Goal: Book appointment/travel/reservation

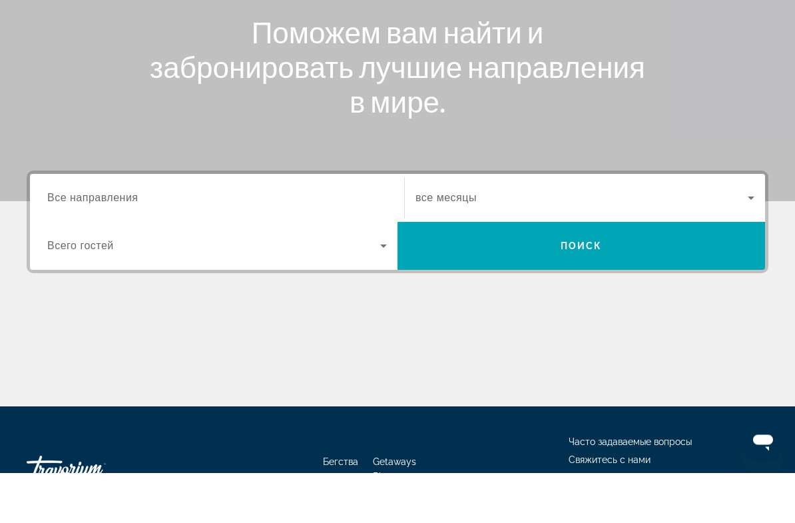
scroll to position [149, 0]
click at [752, 240] on icon "Виджет поиска" at bounding box center [752, 248] width 16 height 16
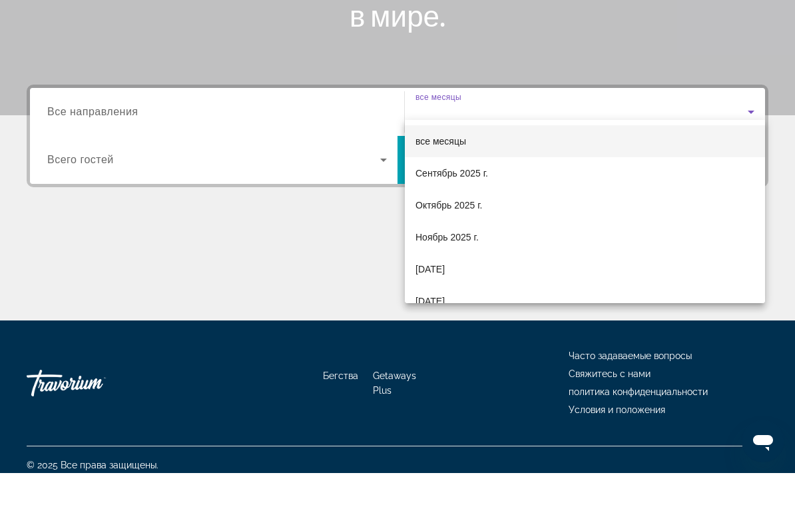
scroll to position [245, 0]
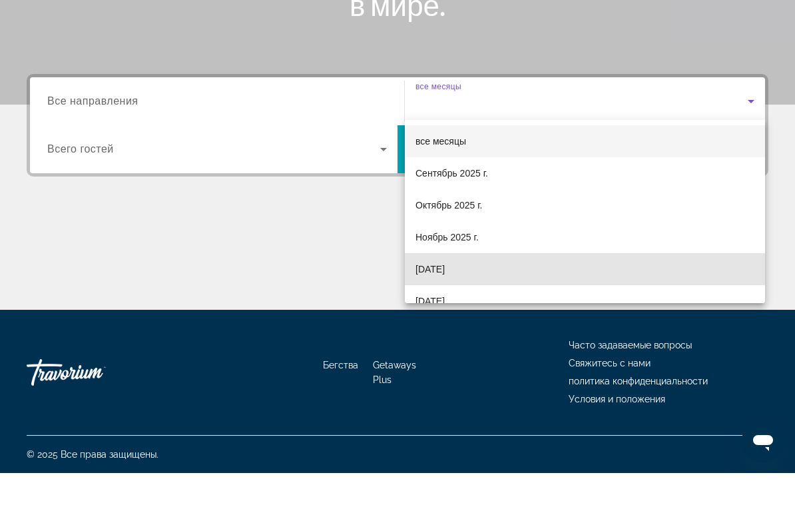
click at [445, 314] on font "[DATE]" at bounding box center [430, 319] width 29 height 11
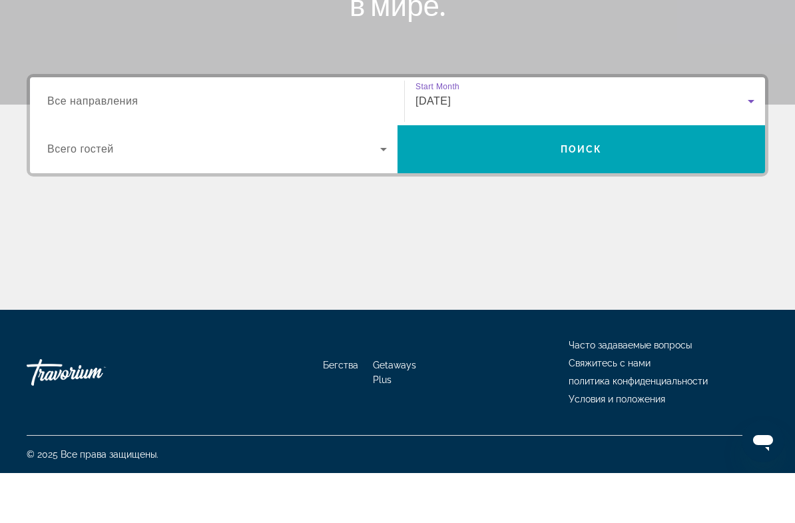
click at [382, 191] on icon "Виджет поиска" at bounding box center [384, 199] width 16 height 16
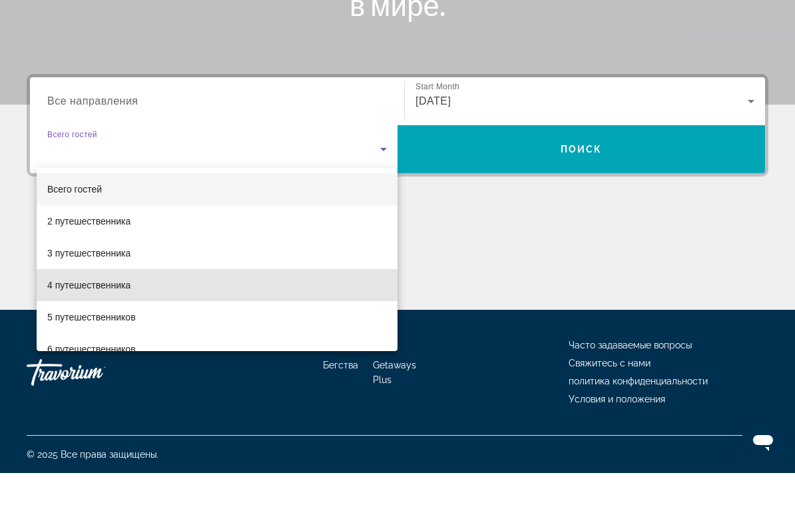
click at [119, 327] on span "4 путешественника" at bounding box center [88, 335] width 83 height 16
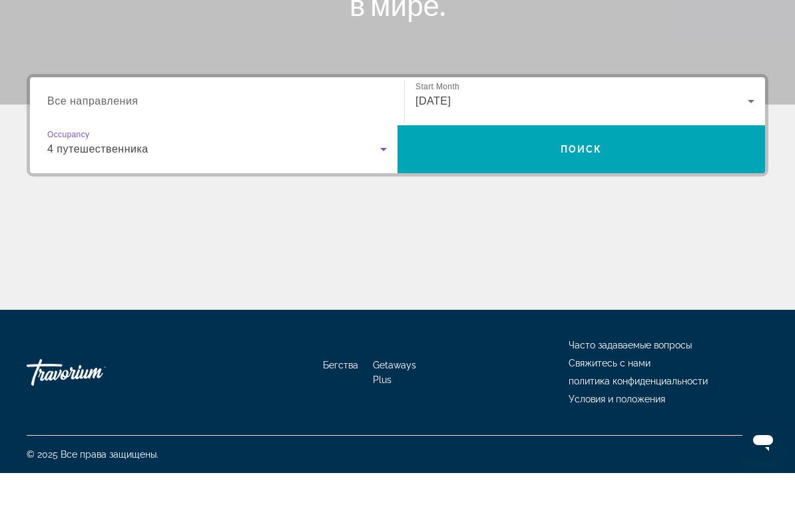
click at [378, 144] on input "Destination Все направления" at bounding box center [217, 152] width 340 height 16
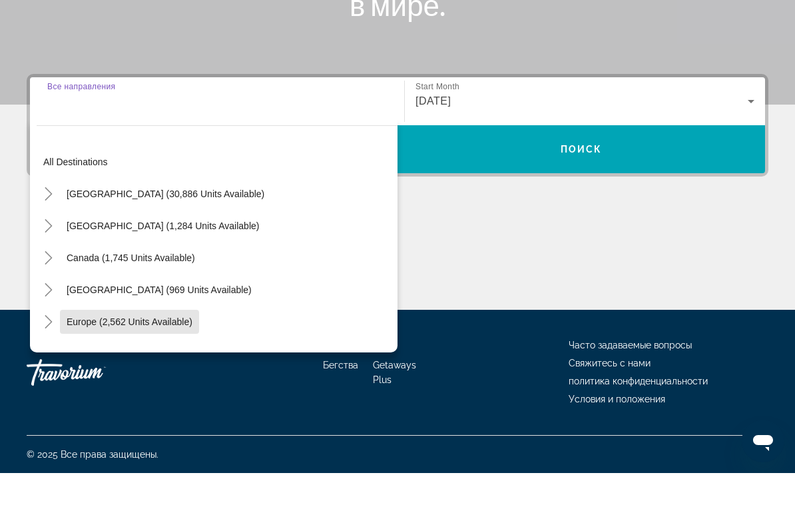
click at [129, 366] on span "Europe (2,562 units available)" at bounding box center [130, 371] width 126 height 11
type input "**********"
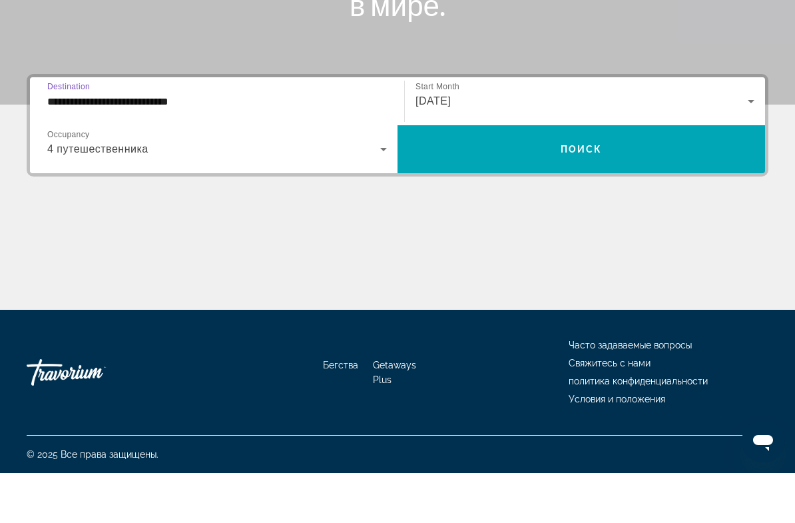
click at [600, 183] on span "Виджет поиска" at bounding box center [582, 199] width 368 height 32
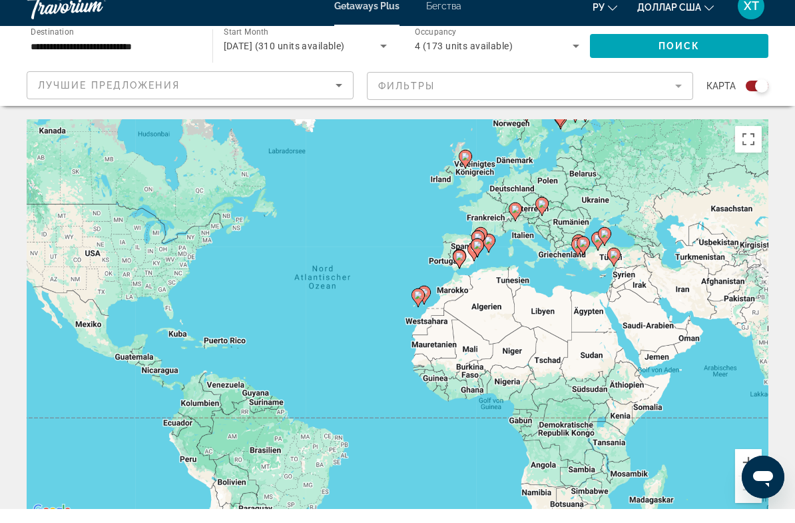
click at [352, 86] on div "Лучшие предложения" at bounding box center [190, 99] width 326 height 27
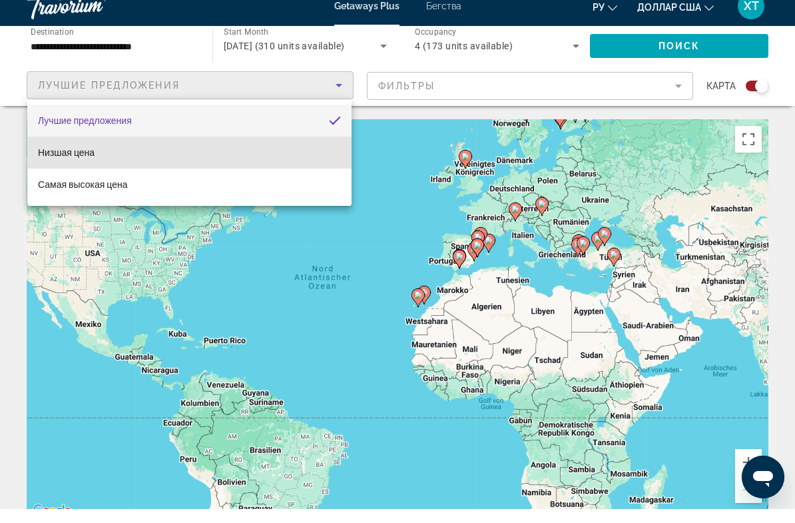
click at [264, 151] on mat-option "Низшая цена" at bounding box center [189, 167] width 324 height 32
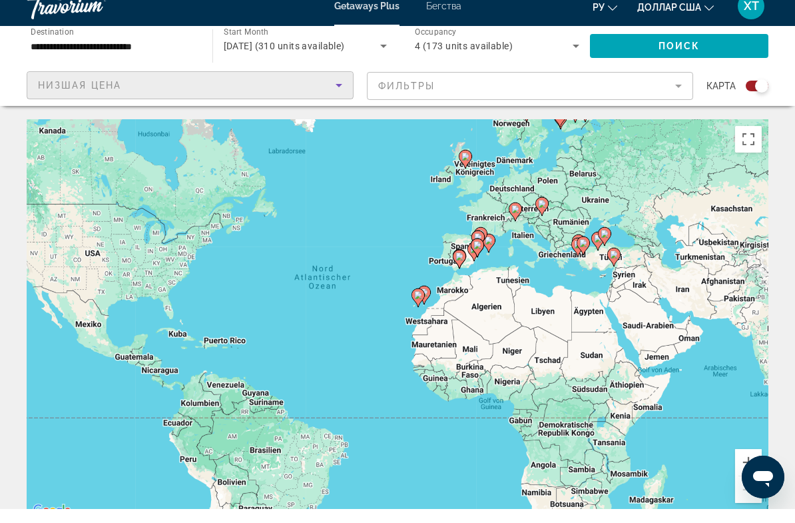
click at [676, 88] on mat-form-field "Фильтры" at bounding box center [530, 100] width 327 height 28
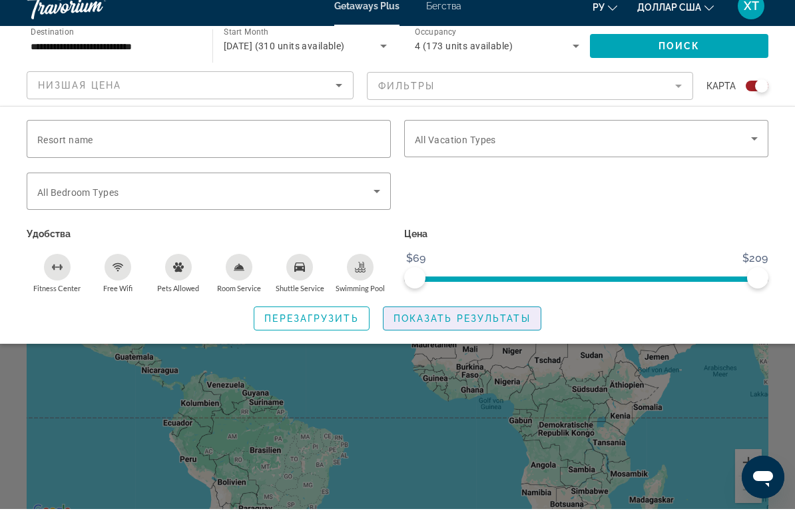
click at [470, 327] on span "Показать результаты" at bounding box center [462, 332] width 137 height 11
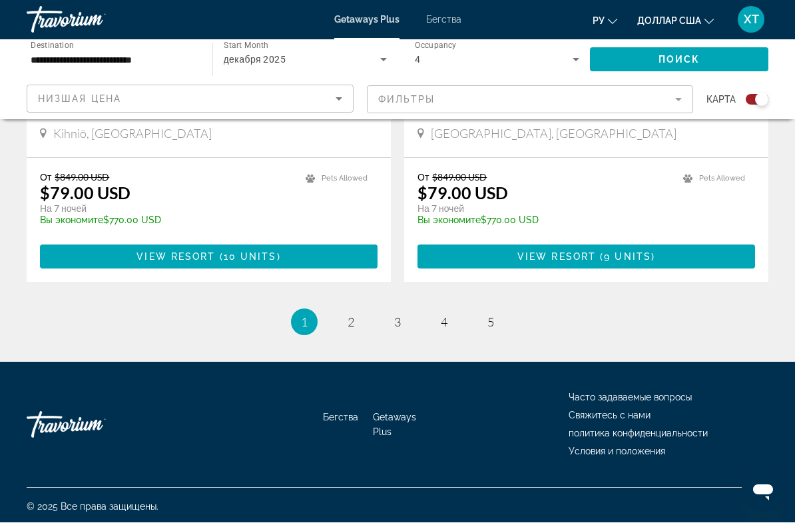
scroll to position [2992, 0]
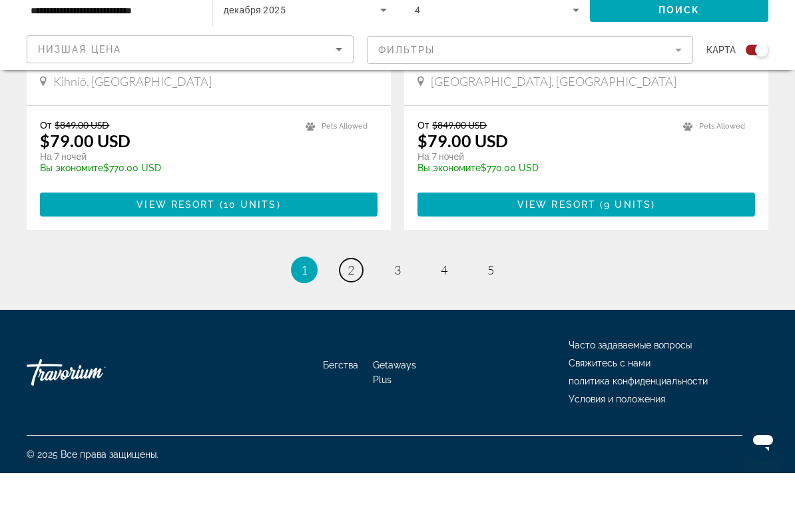
click at [352, 312] on span "2" at bounding box center [351, 319] width 7 height 15
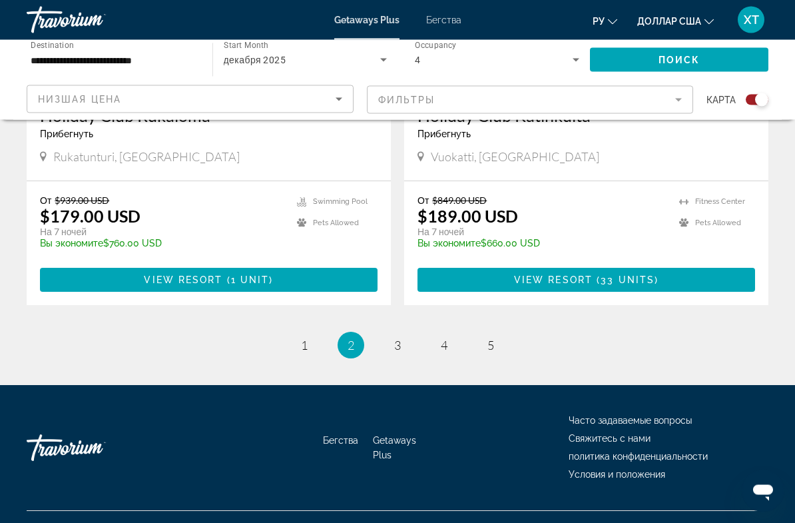
scroll to position [2966, 0]
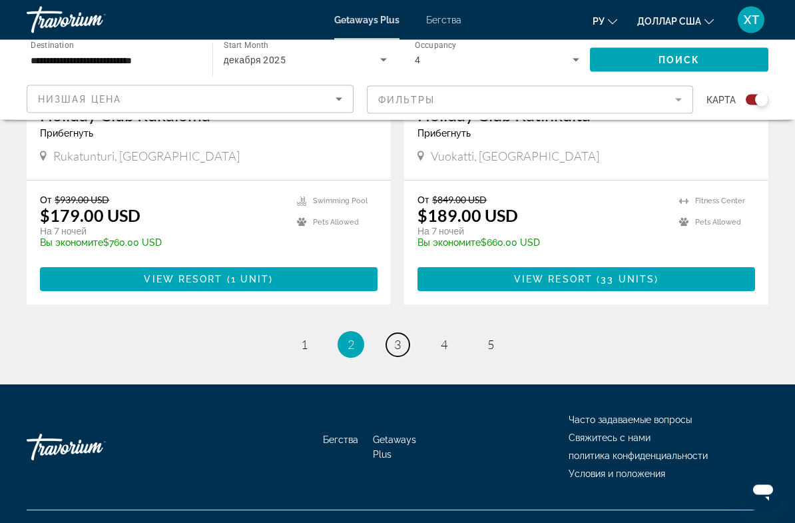
click at [400, 349] on span "3" at bounding box center [397, 345] width 7 height 15
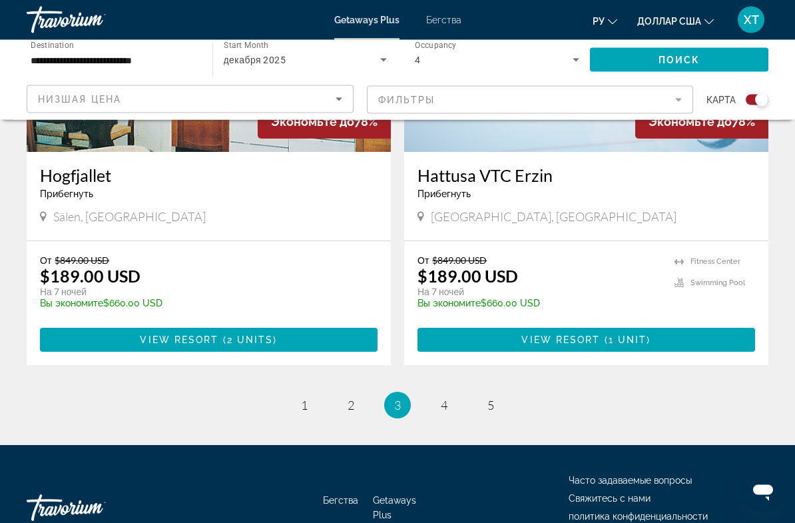
scroll to position [2921, 0]
click at [442, 398] on span "4" at bounding box center [444, 405] width 7 height 15
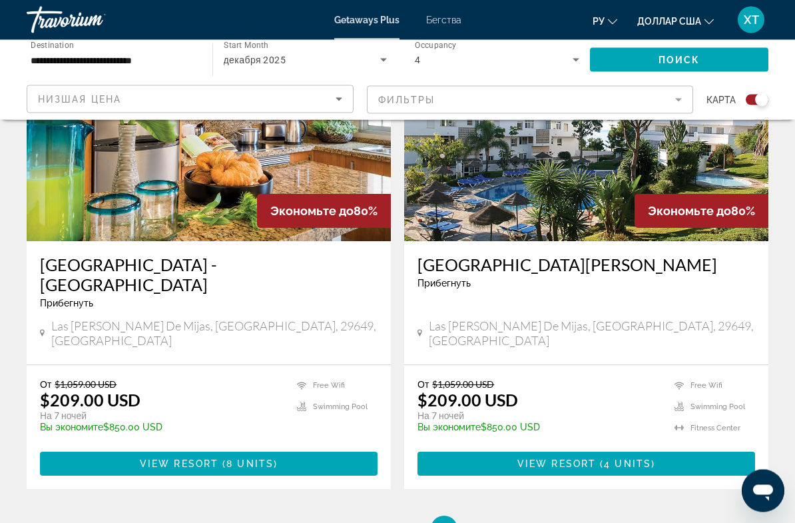
scroll to position [2911, 0]
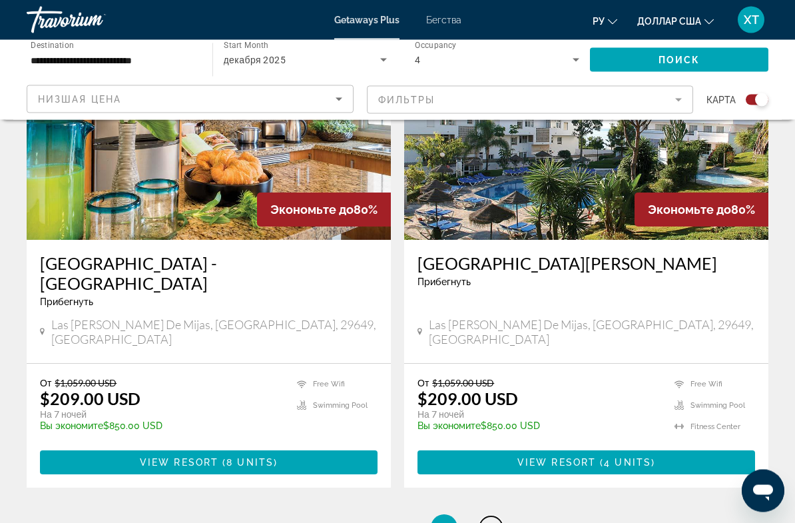
click at [490, 521] on span "5" at bounding box center [491, 528] width 7 height 15
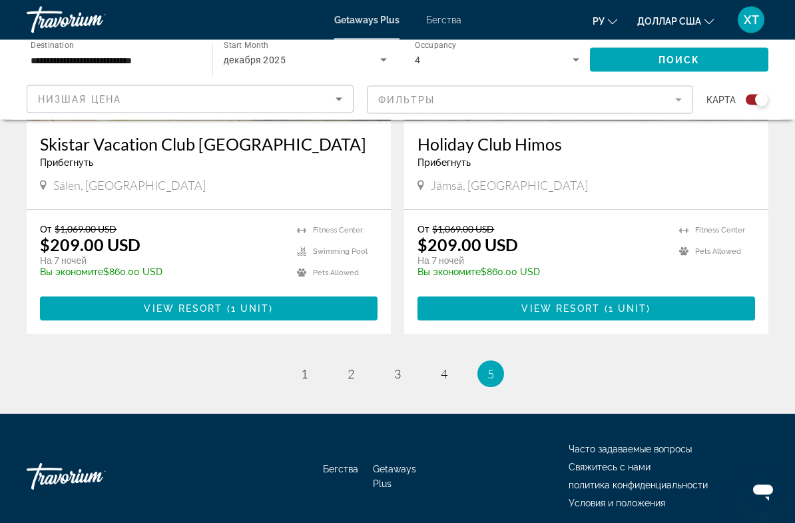
scroll to position [1618, 0]
click at [360, 362] on link "page 2" at bounding box center [351, 373] width 23 height 23
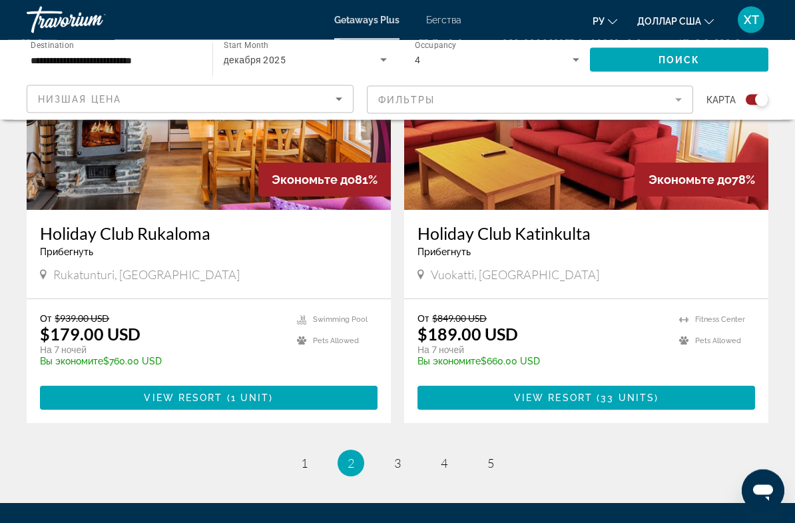
scroll to position [2848, 0]
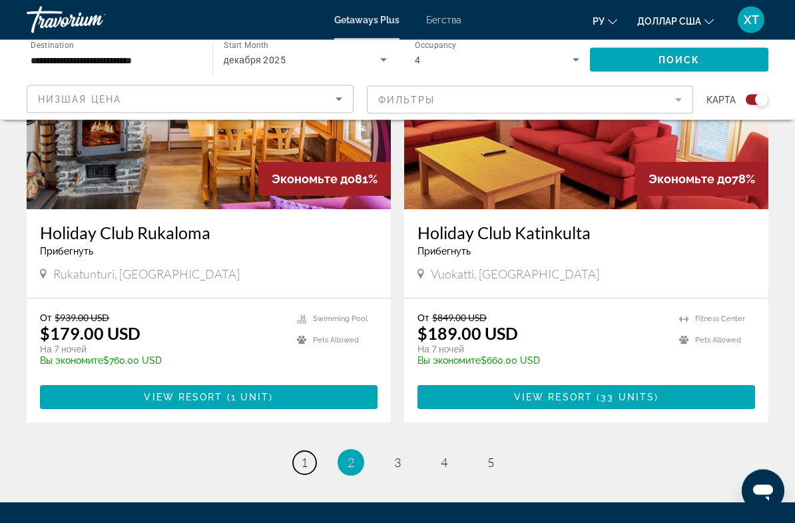
click at [304, 460] on span "1" at bounding box center [304, 463] width 7 height 15
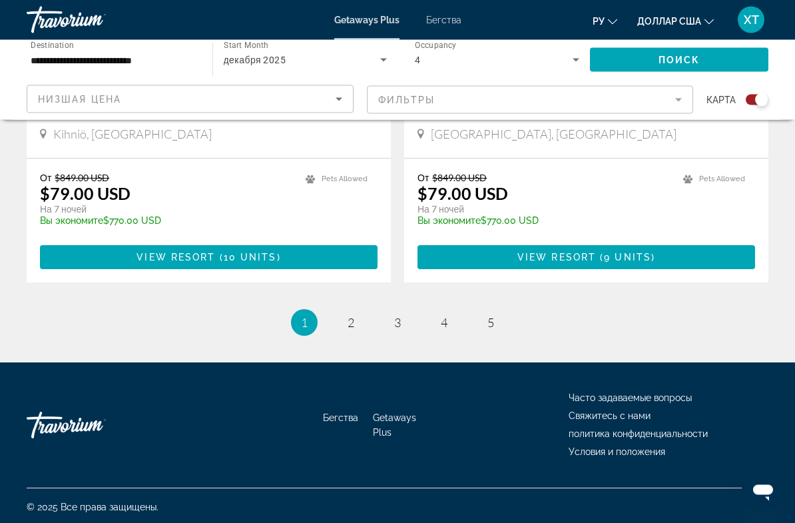
scroll to position [2989, 0]
click at [351, 318] on span "2" at bounding box center [351, 322] width 7 height 15
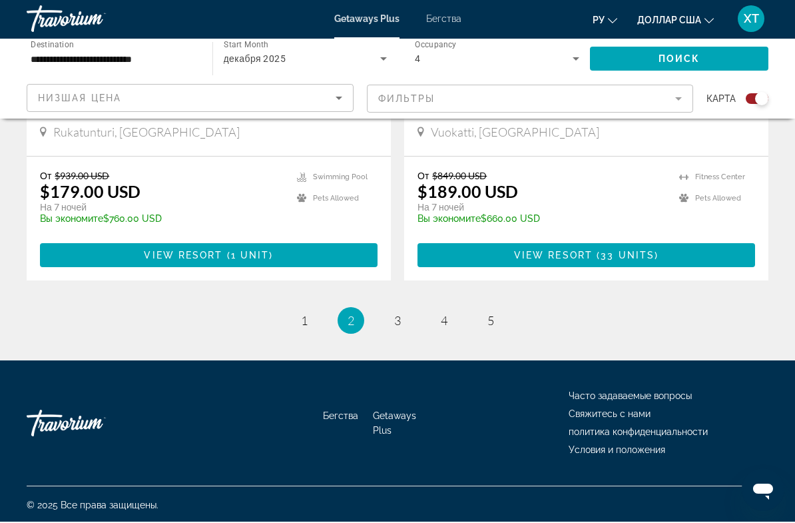
scroll to position [2989, 0]
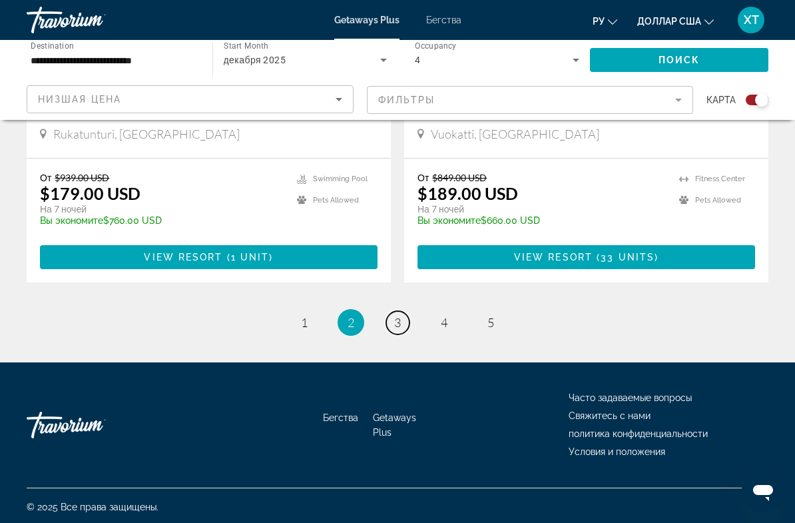
click at [408, 321] on link "page 3" at bounding box center [397, 322] width 23 height 23
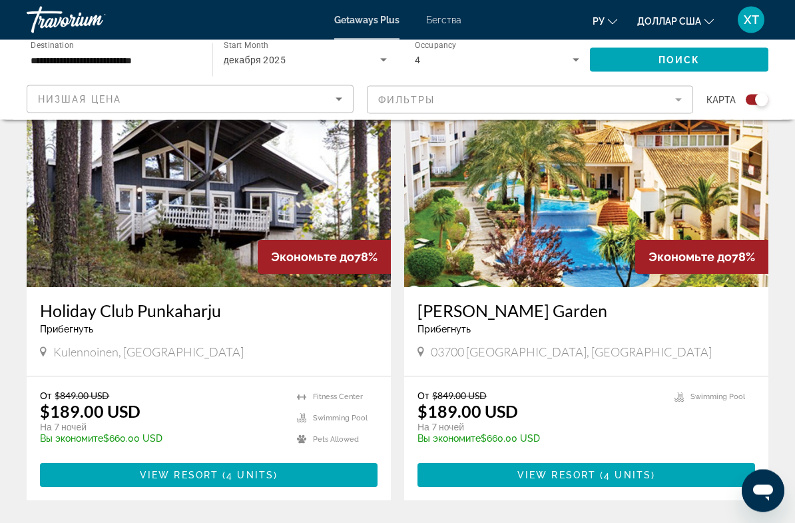
scroll to position [973, 0]
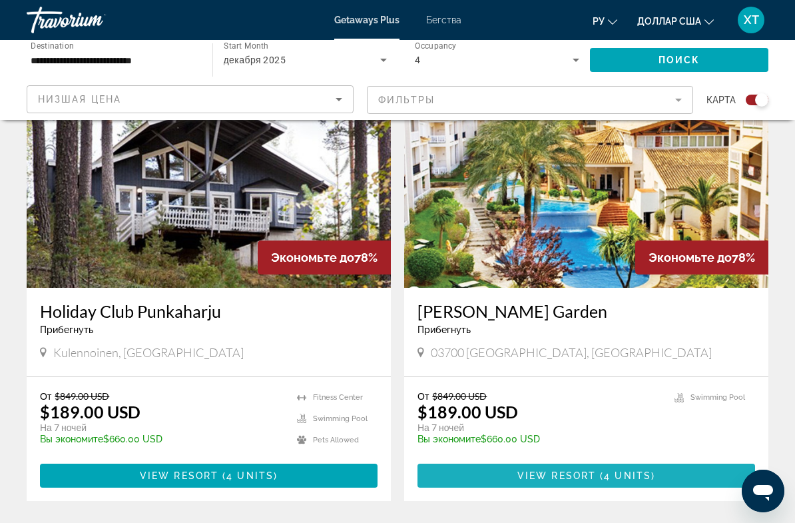
click at [578, 470] on span "View Resort" at bounding box center [557, 475] width 79 height 11
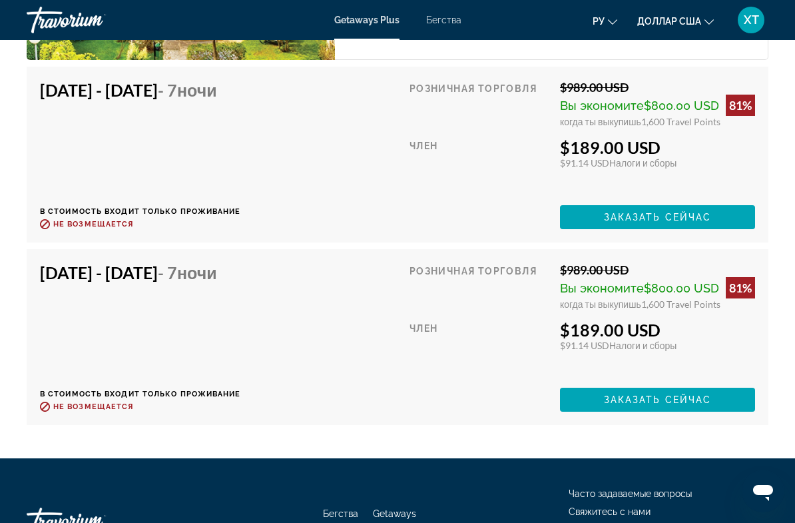
scroll to position [2774, 0]
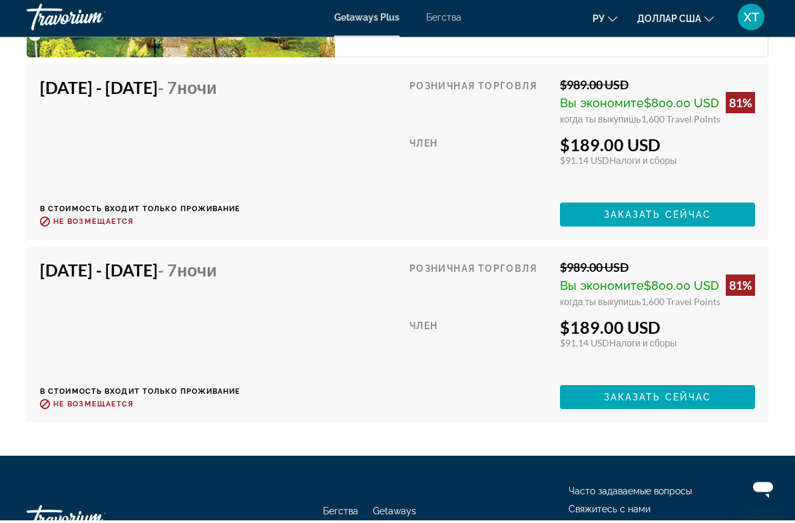
click at [442, 17] on font "Бегства" at bounding box center [443, 20] width 35 height 11
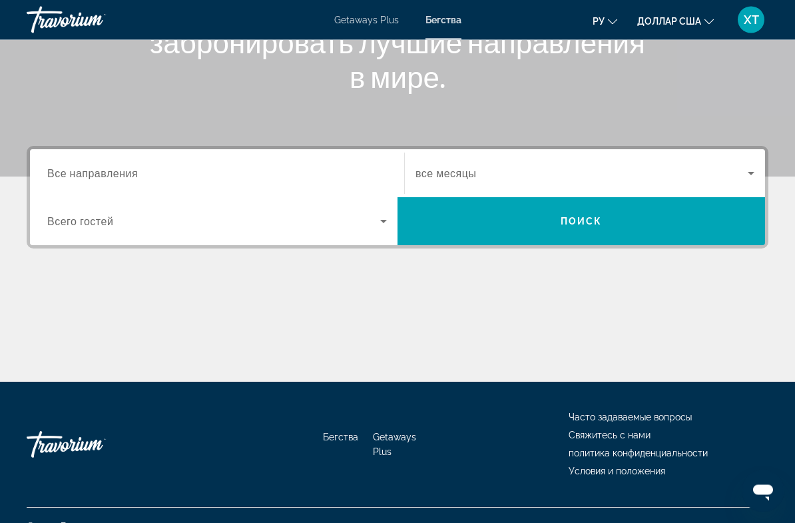
scroll to position [225, 0]
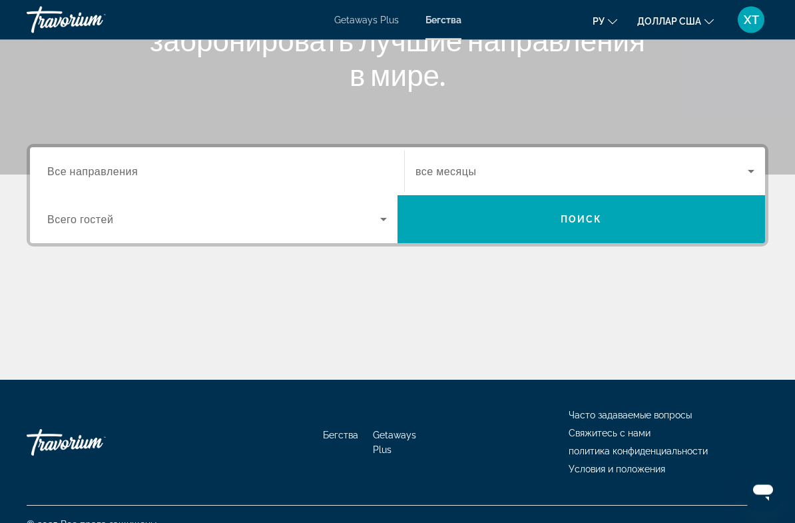
click at [746, 171] on icon "Search widget" at bounding box center [752, 172] width 16 height 16
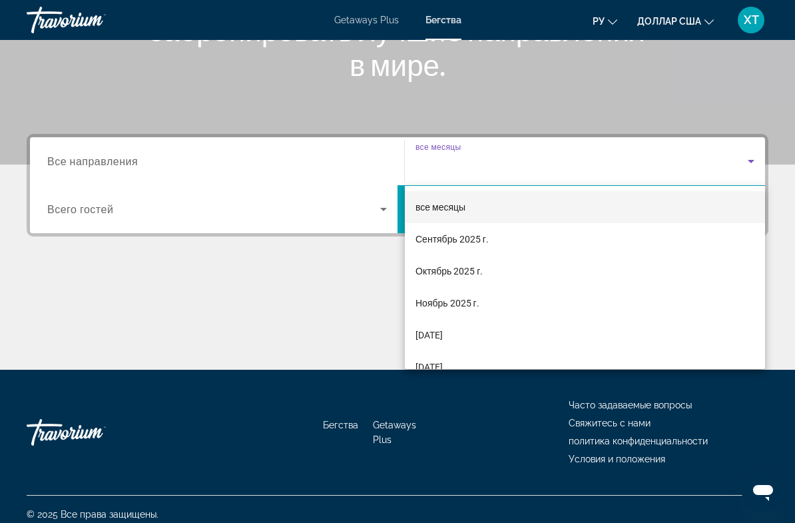
scroll to position [242, 0]
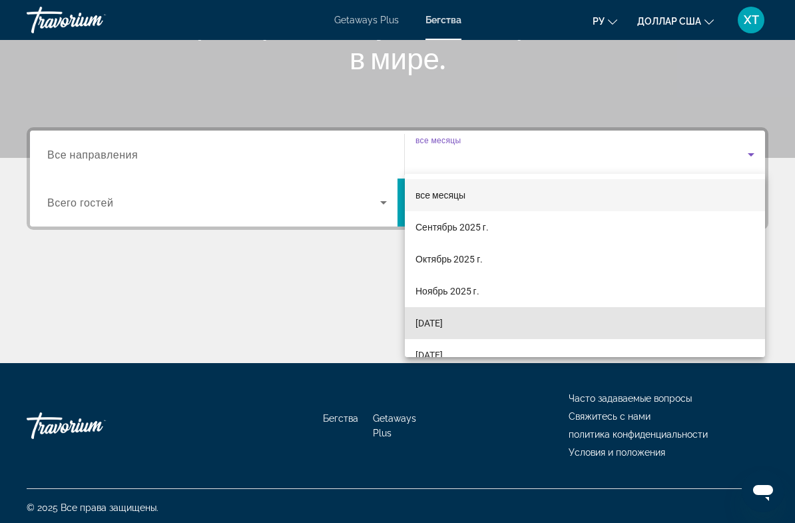
click at [443, 322] on font "[DATE]" at bounding box center [429, 323] width 27 height 11
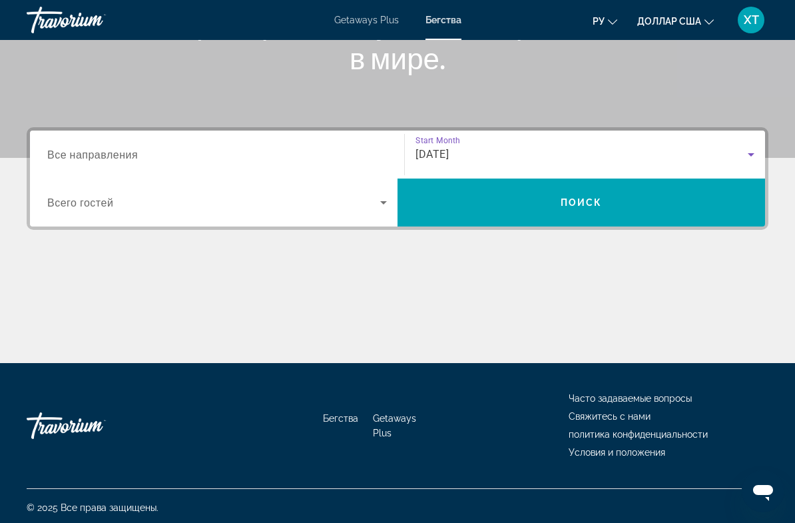
click at [380, 199] on icon "Search widget" at bounding box center [384, 203] width 16 height 16
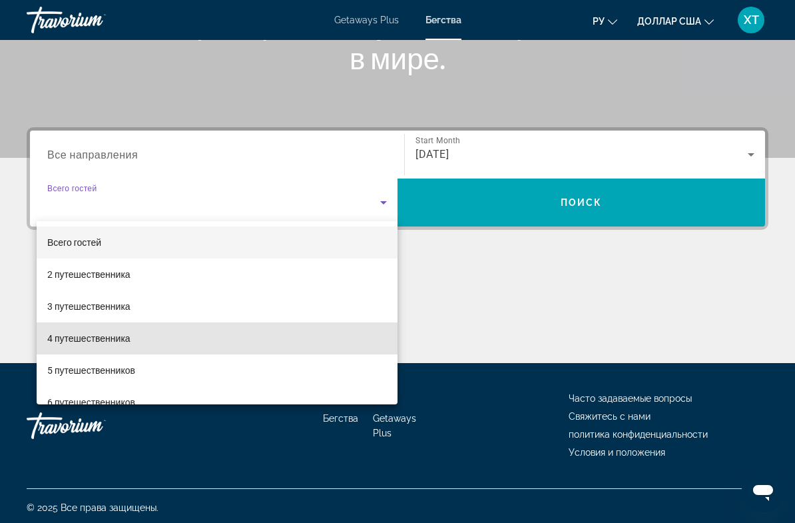
click at [137, 340] on mat-option "4 путешественника" at bounding box center [217, 338] width 361 height 32
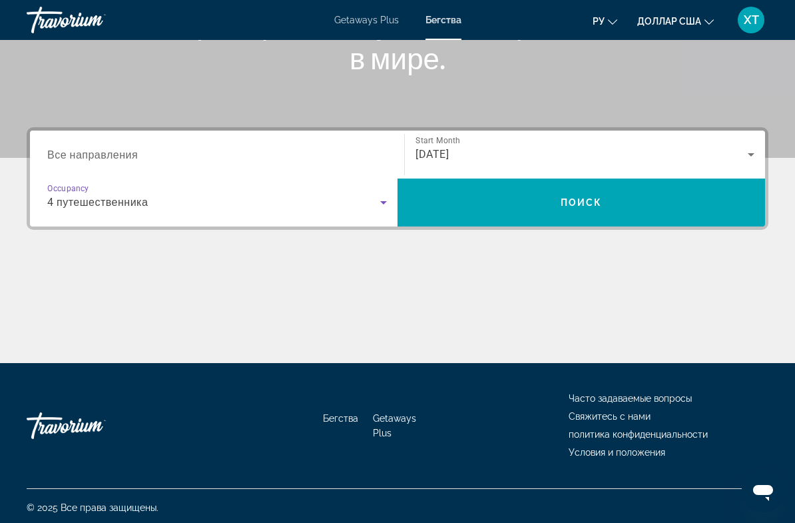
click at [359, 151] on input "Destination Все направления" at bounding box center [217, 155] width 340 height 16
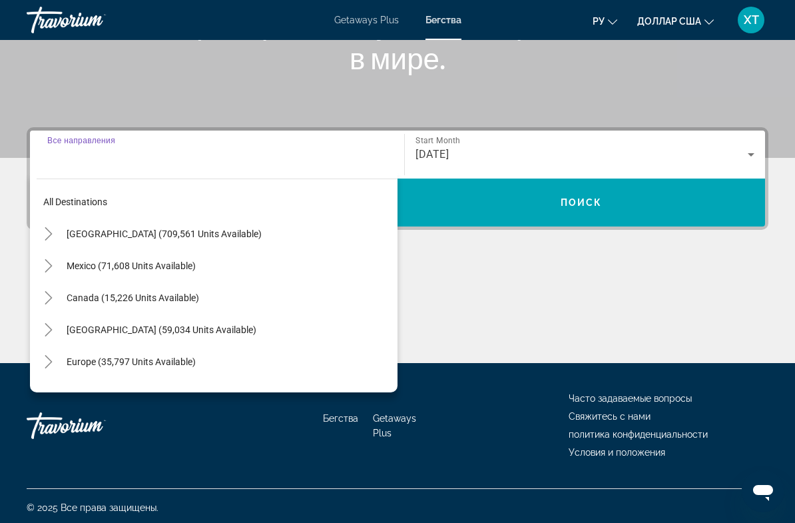
click at [177, 360] on span "Europe (35,797 units available)" at bounding box center [131, 361] width 129 height 11
type input "**********"
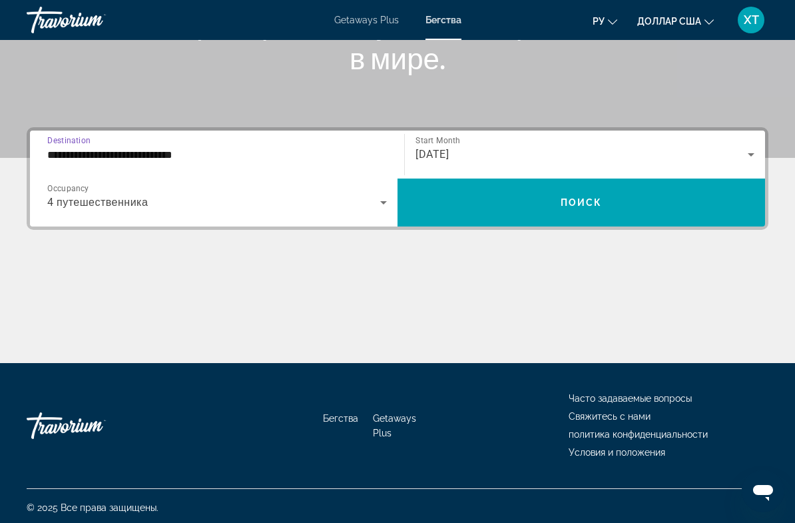
click at [638, 207] on span "Search widget" at bounding box center [582, 203] width 368 height 32
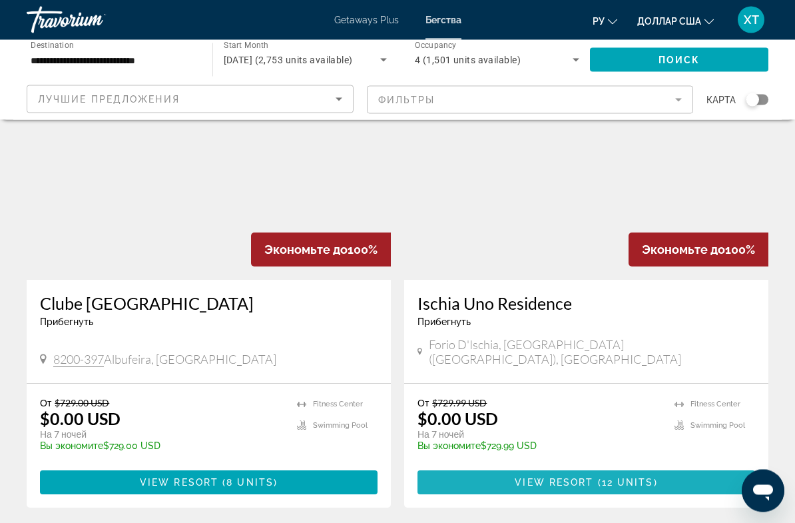
scroll to position [1479, 0]
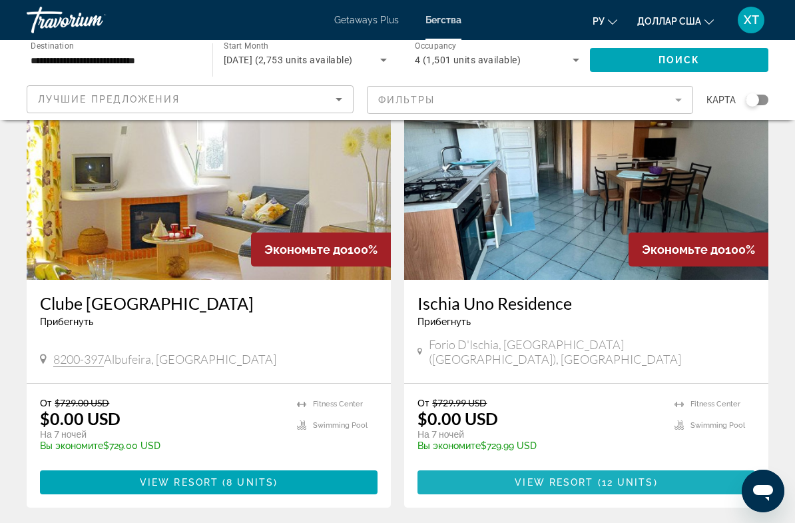
click at [544, 477] on span "View Resort" at bounding box center [554, 482] width 79 height 11
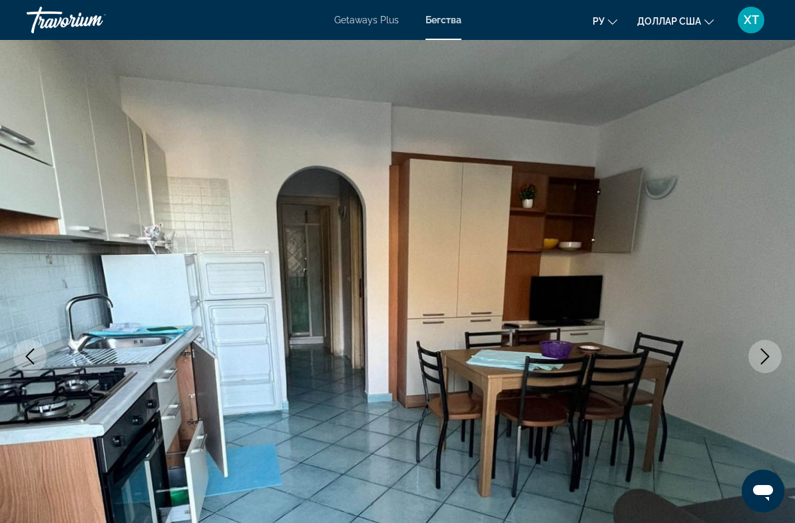
click at [709, 19] on icon "Изменить валюту" at bounding box center [709, 21] width 9 height 9
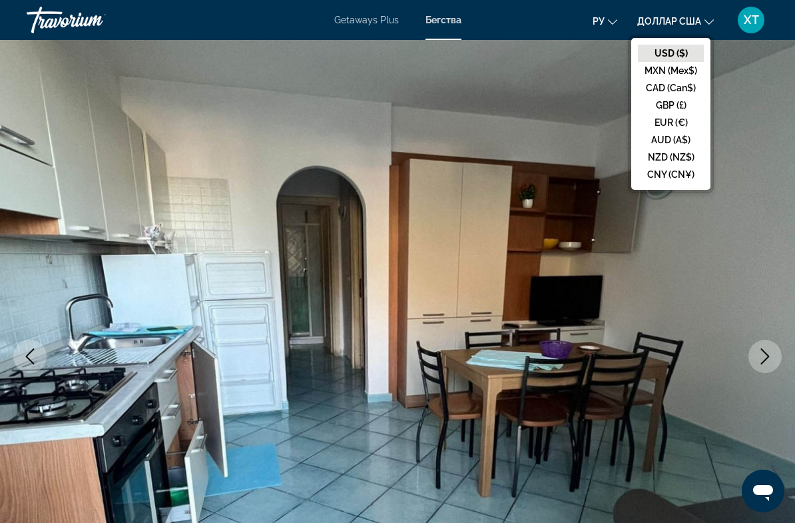
click at [676, 119] on button "EUR (€)" at bounding box center [671, 122] width 66 height 17
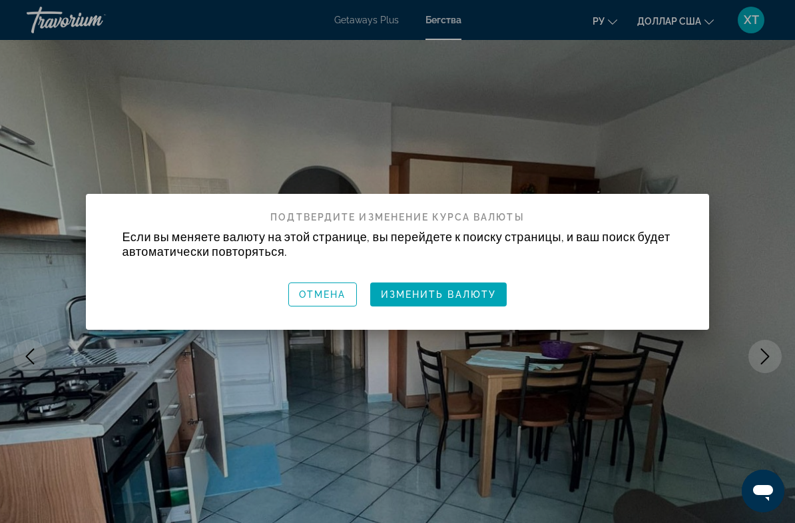
click at [462, 292] on font "Изменить валюту" at bounding box center [439, 294] width 116 height 11
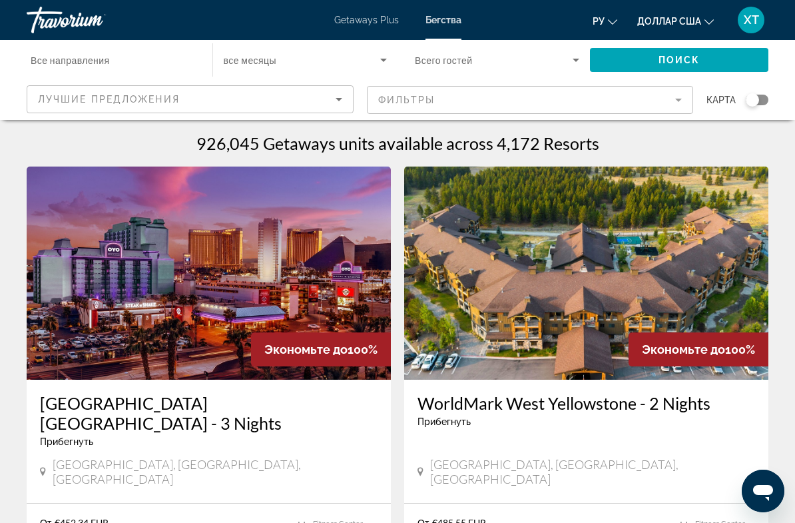
click at [160, 57] on input "Destination Все направления" at bounding box center [113, 61] width 165 height 16
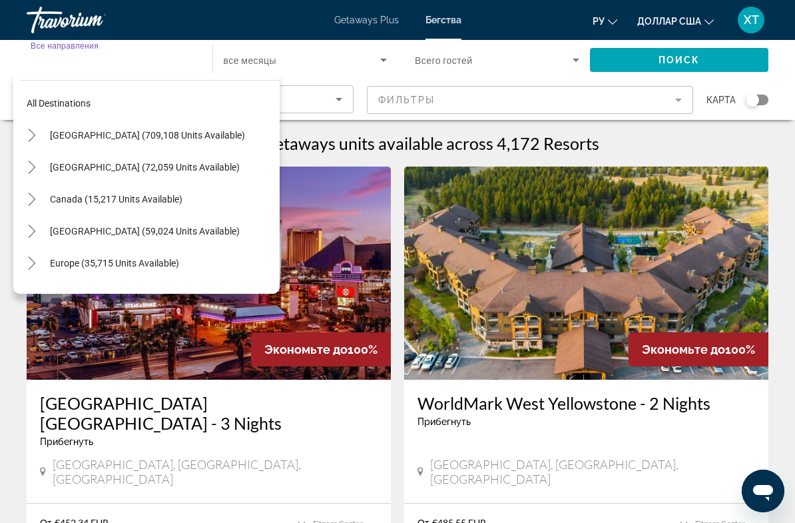
click at [129, 261] on span "Europe (35,715 units available)" at bounding box center [114, 263] width 129 height 11
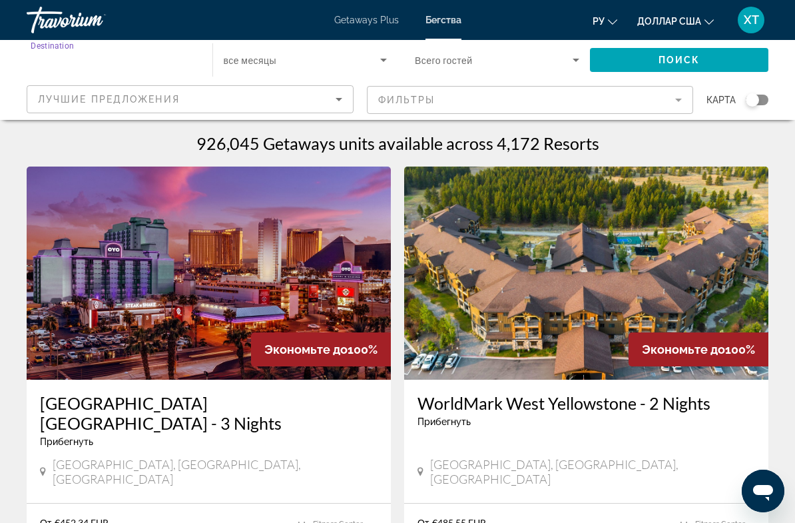
type input "**********"
click at [383, 62] on icon "Search widget" at bounding box center [384, 60] width 16 height 16
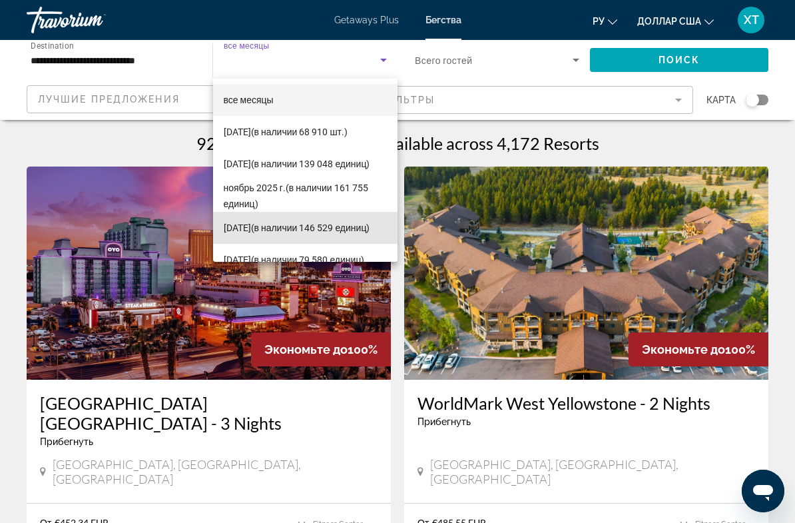
click at [306, 223] on font "(в наличии 146 529 единиц)" at bounding box center [310, 228] width 119 height 11
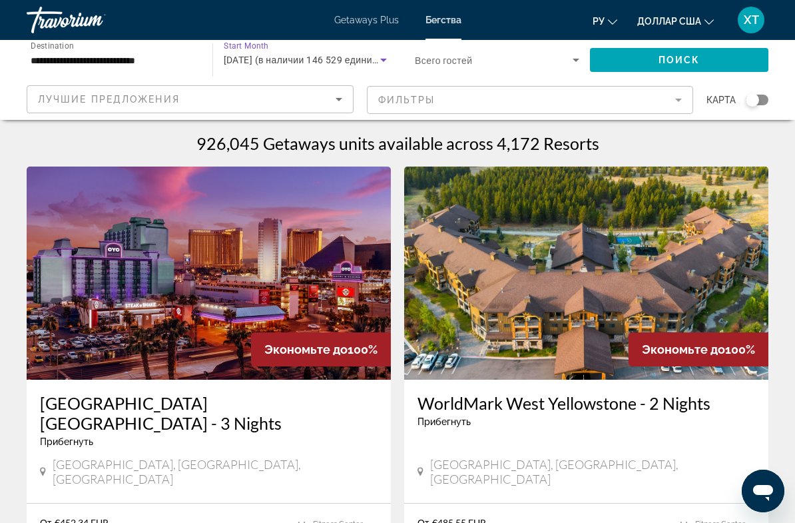
click at [572, 61] on icon "Search widget" at bounding box center [576, 60] width 16 height 16
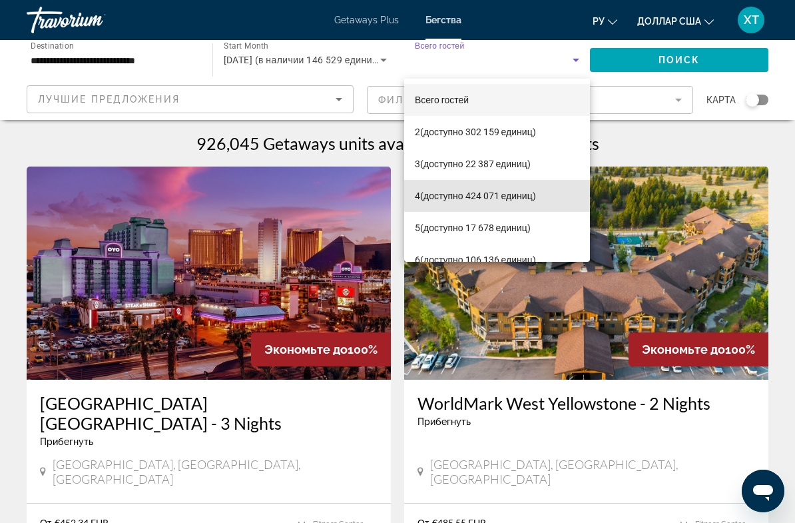
click at [516, 194] on font "(доступно 424 071 единиц)" at bounding box center [478, 196] width 116 height 11
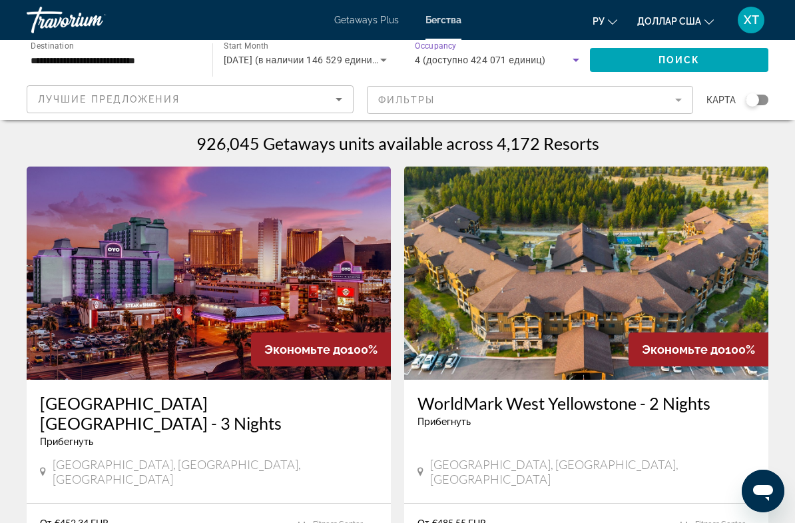
click at [708, 56] on span "Search widget" at bounding box center [679, 60] width 179 height 32
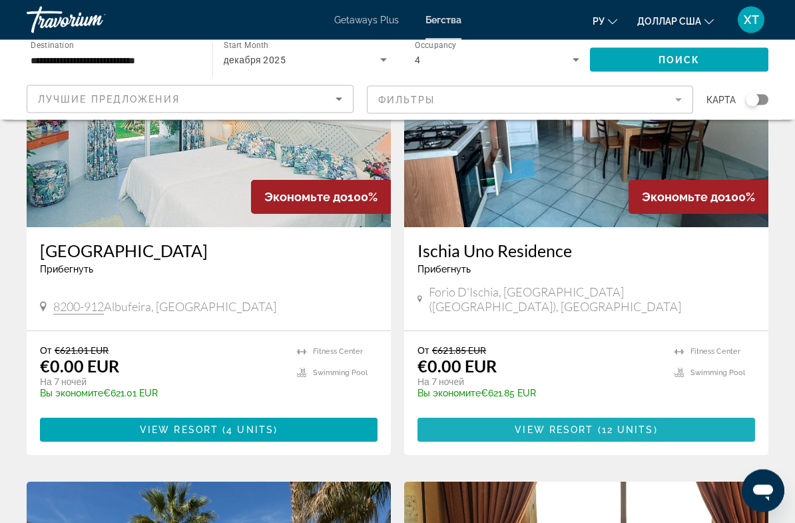
scroll to position [1532, 0]
click at [563, 424] on span "View Resort" at bounding box center [554, 429] width 79 height 11
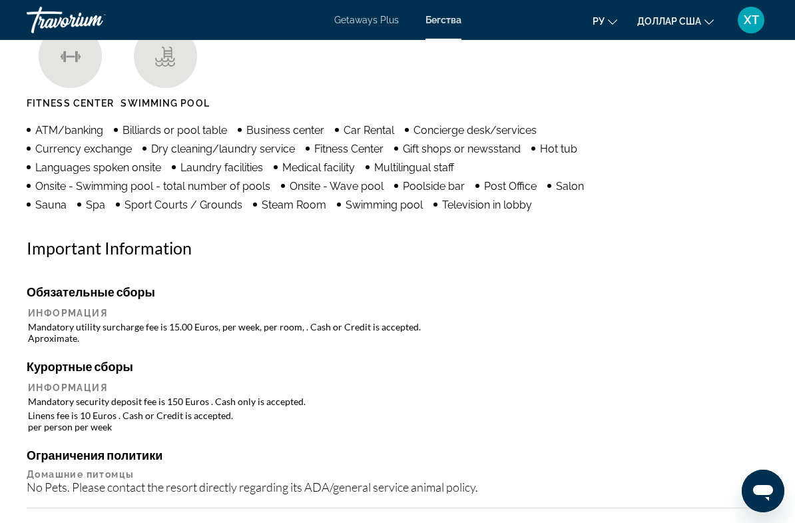
scroll to position [1340, 0]
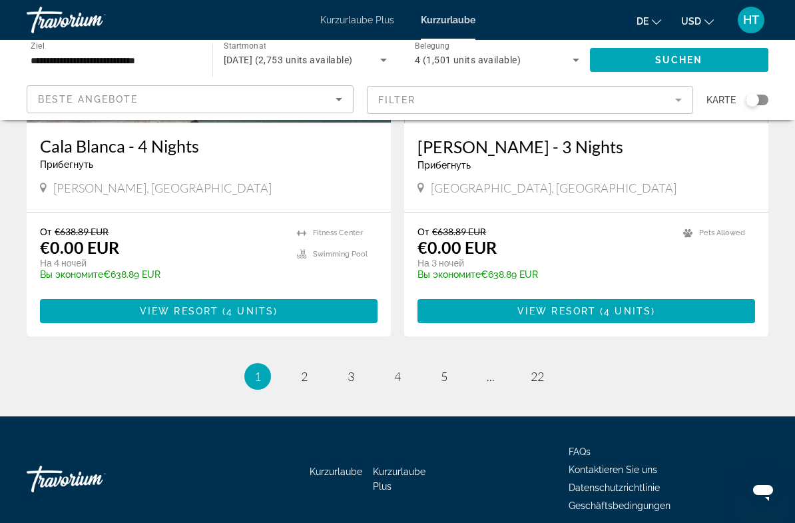
scroll to position [2573, 0]
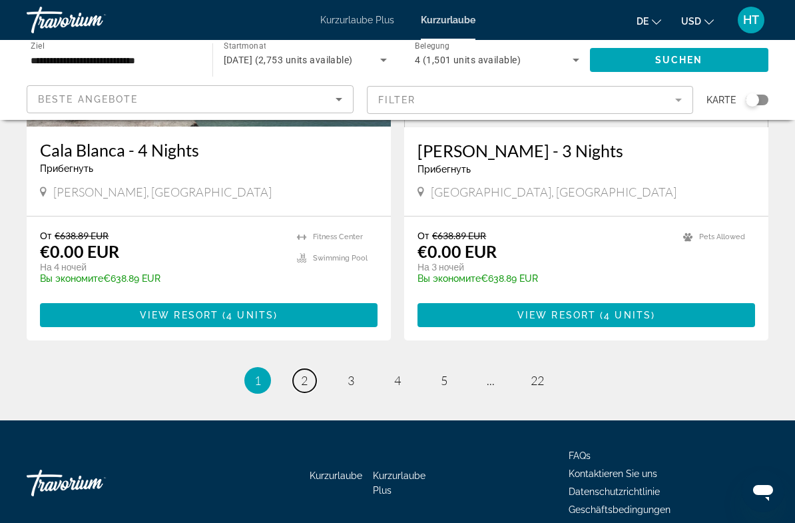
click at [310, 369] on link "page 2" at bounding box center [304, 380] width 23 height 23
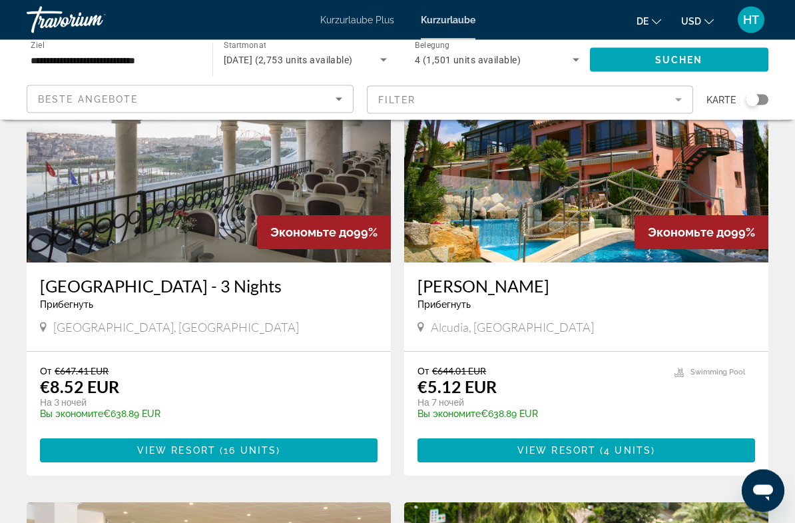
scroll to position [570, 0]
click at [562, 450] on span "View Resort" at bounding box center [557, 450] width 79 height 11
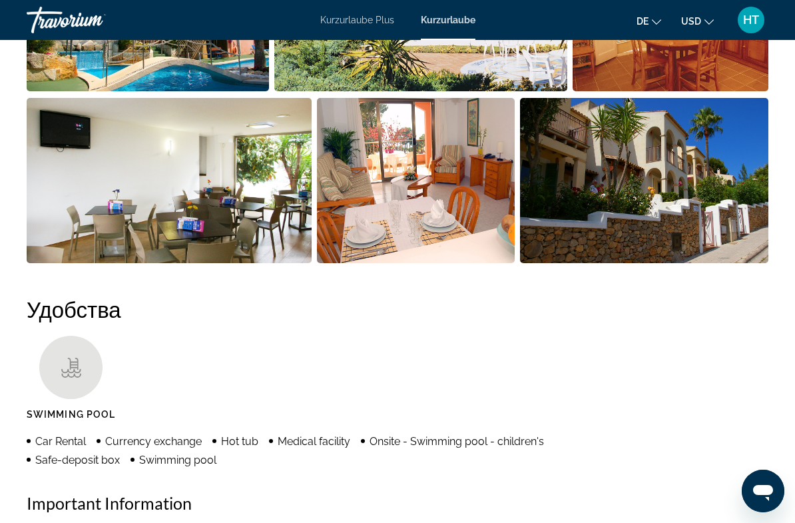
scroll to position [1041, 0]
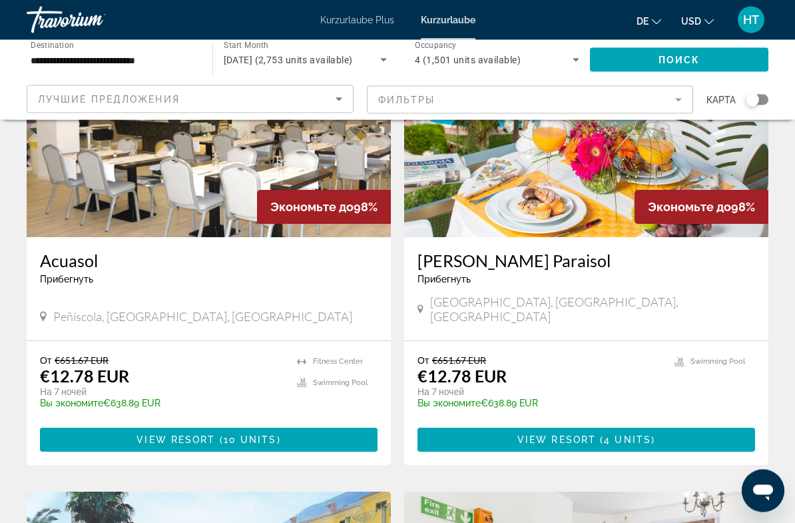
scroll to position [1049, 0]
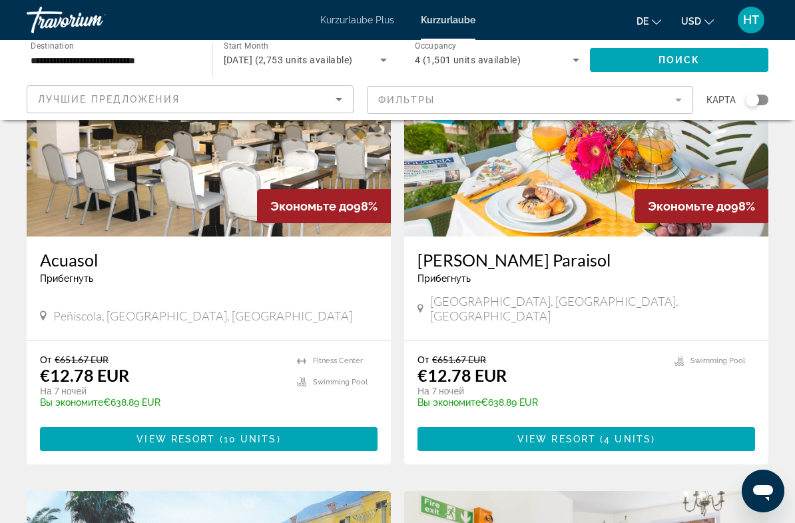
click at [308, 427] on span "Hauptinhalt" at bounding box center [209, 439] width 338 height 32
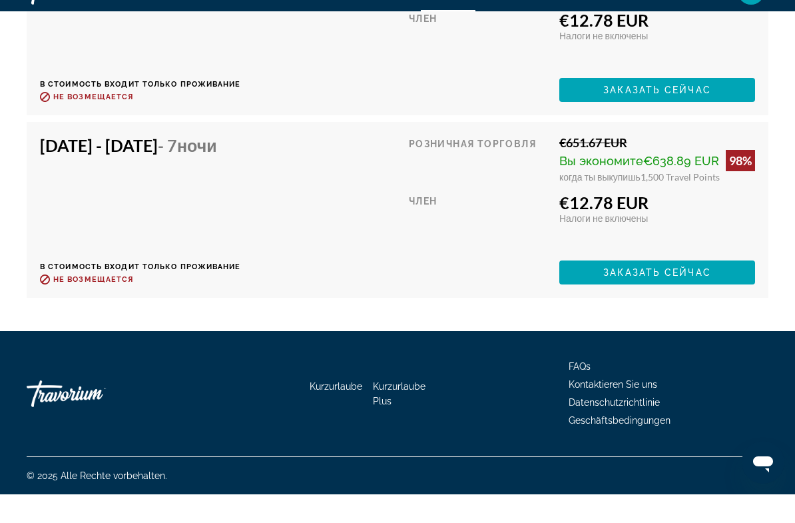
scroll to position [3073, 0]
